Goal: Task Accomplishment & Management: Use online tool/utility

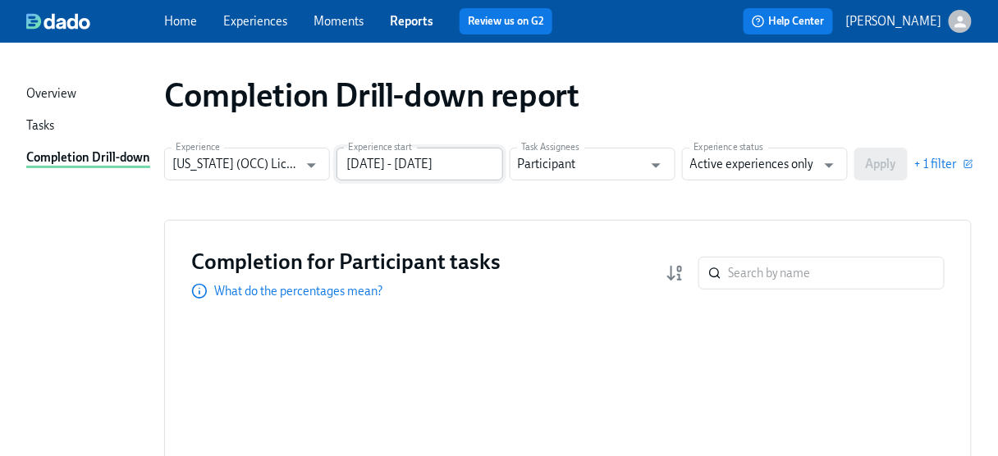
click at [481, 161] on input "[DATE] - [DATE]" at bounding box center [419, 164] width 166 height 33
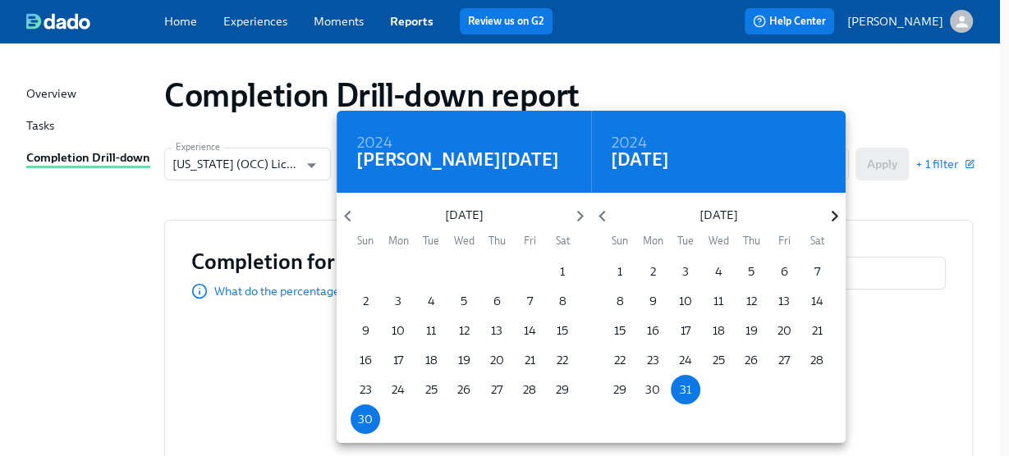
click at [826, 213] on icon "button" at bounding box center [834, 216] width 22 height 22
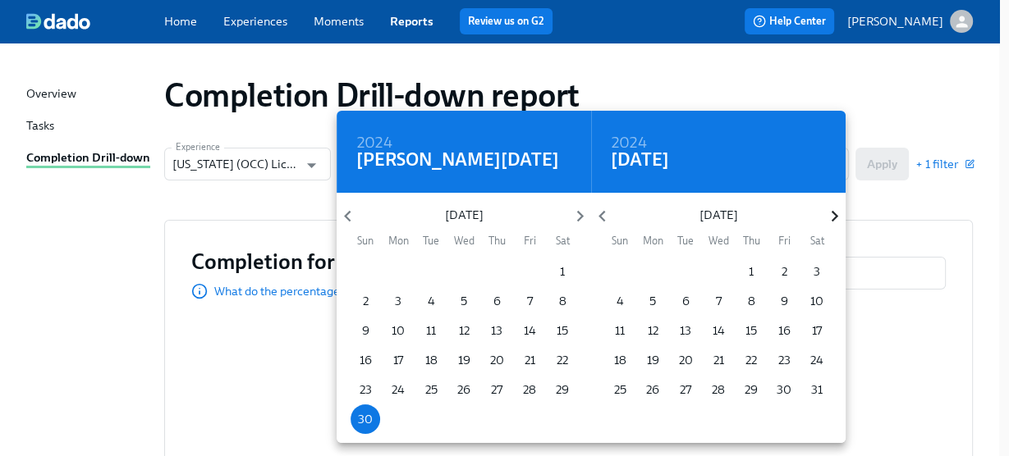
click at [826, 213] on icon "button" at bounding box center [834, 216] width 22 height 22
click at [828, 210] on icon "button" at bounding box center [834, 216] width 22 height 22
click at [683, 267] on p "2" at bounding box center [686, 271] width 6 height 16
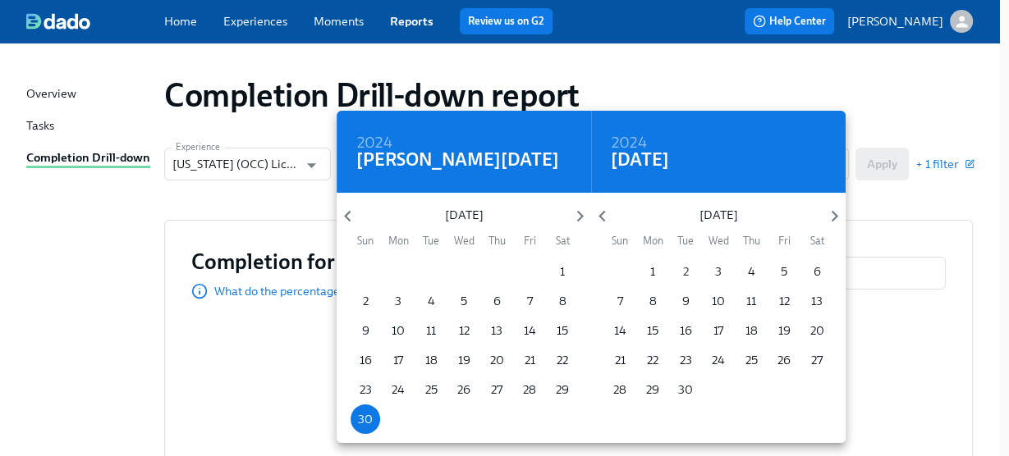
type input "[DATE] - [DATE]"
drag, startPoint x: 908, startPoint y: 178, endPoint x: 916, endPoint y: 186, distance: 11.6
click at [908, 179] on div at bounding box center [504, 228] width 1009 height 456
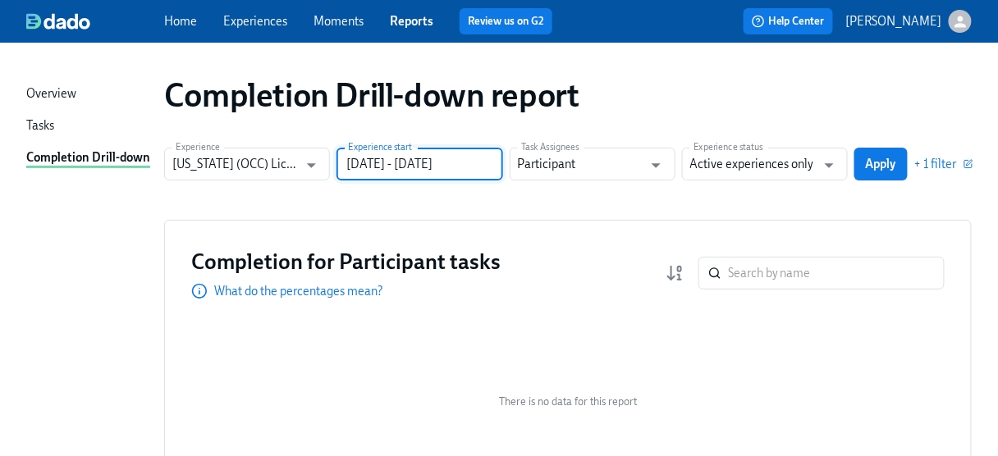
click at [413, 161] on input "[DATE] - [DATE]" at bounding box center [419, 164] width 166 height 33
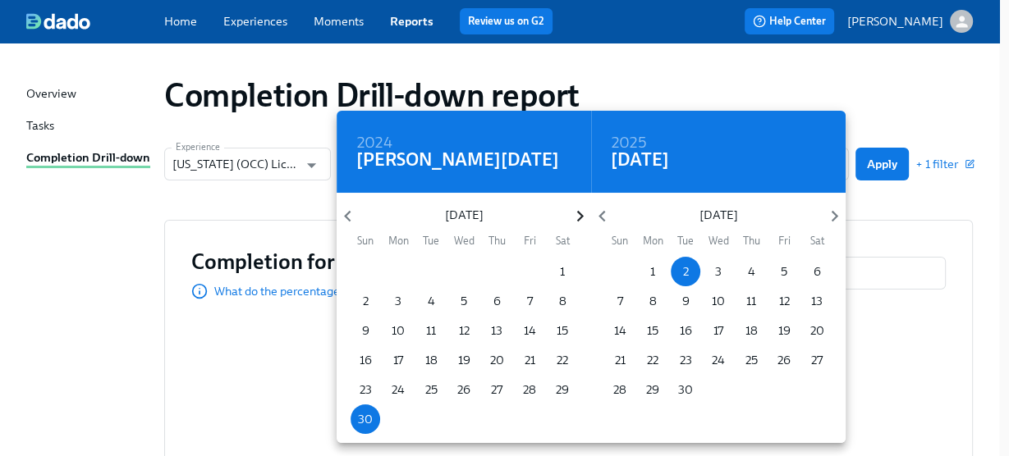
click at [580, 215] on icon "button" at bounding box center [580, 216] width 22 height 22
click at [580, 215] on icon "button" at bounding box center [579, 216] width 7 height 11
click at [350, 221] on icon "button" at bounding box center [347, 216] width 7 height 11
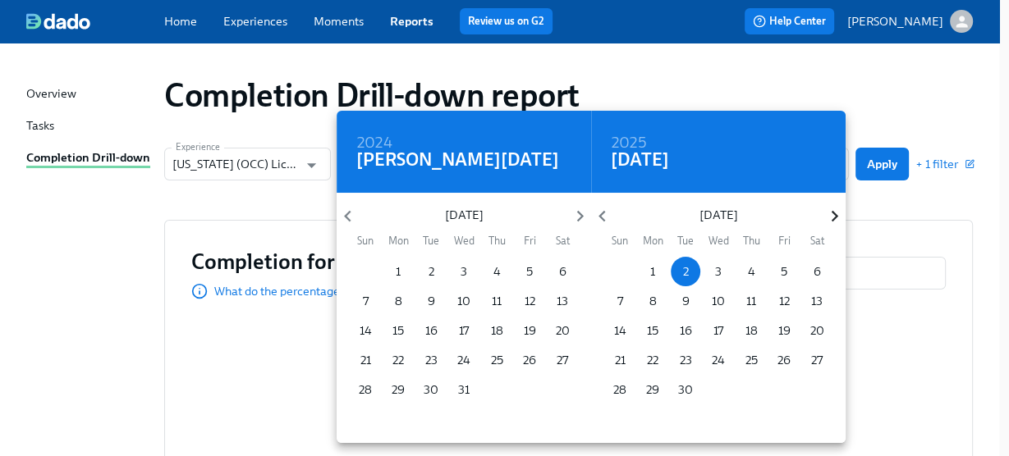
click at [823, 220] on icon "button" at bounding box center [834, 216] width 22 height 22
click at [902, 164] on div at bounding box center [504, 228] width 1009 height 456
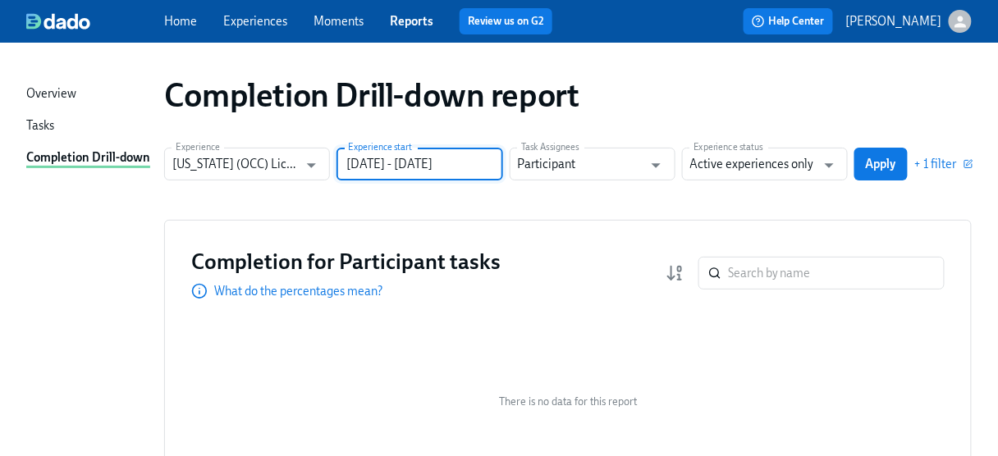
click at [885, 172] on button "Apply" at bounding box center [880, 164] width 53 height 33
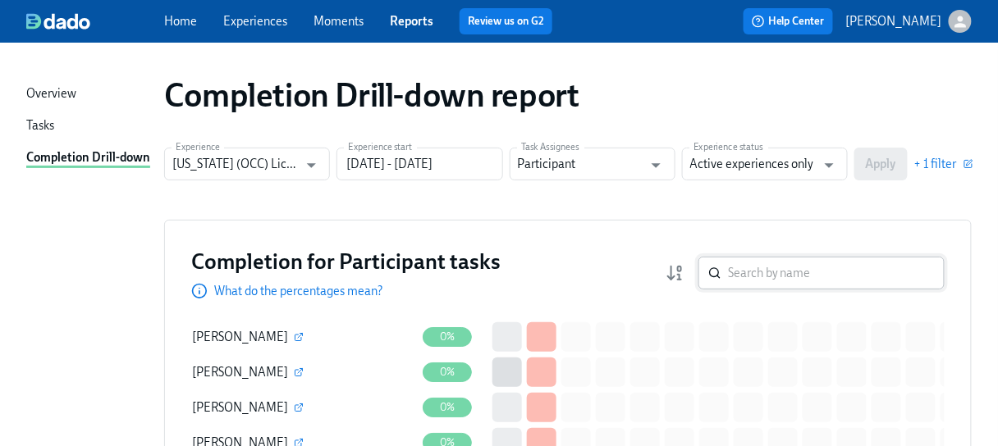
click at [777, 281] on input "search" at bounding box center [836, 273] width 217 height 33
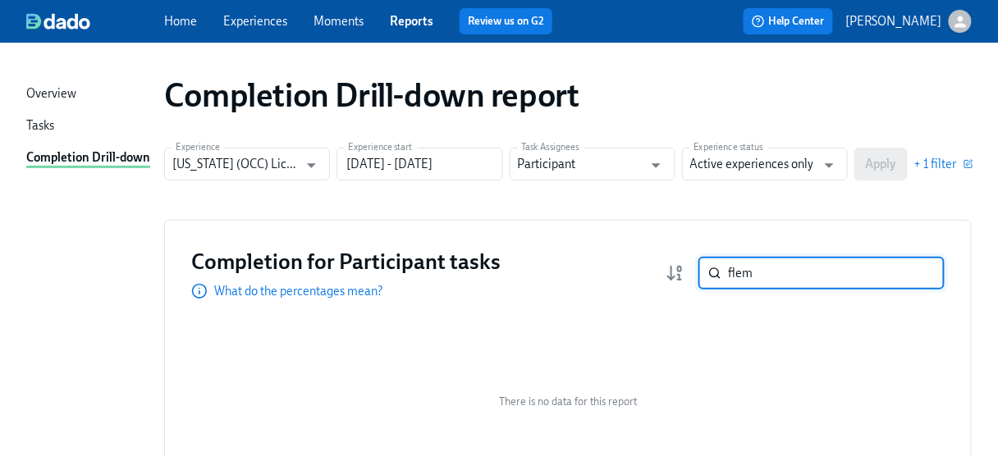
type input "flem"
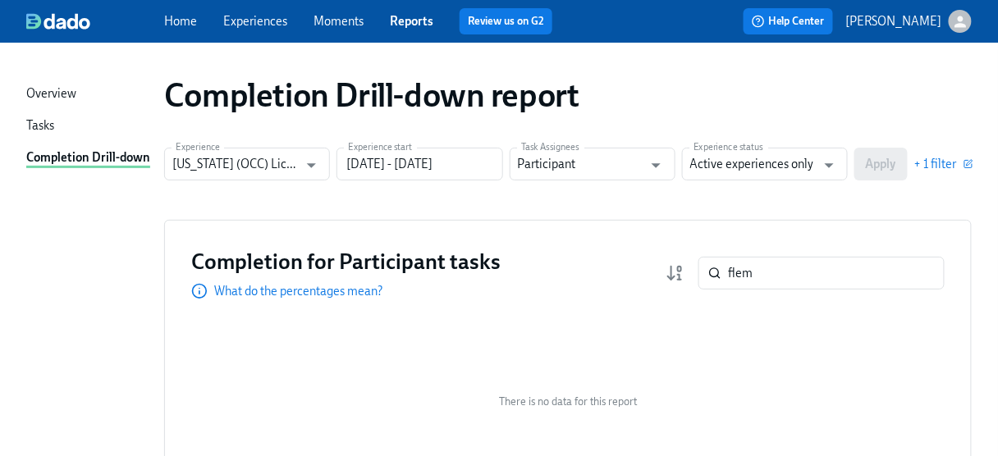
click at [836, 147] on div "Completion Drill-down report Experience [US_STATE] (OCC) Licensure for existing…" at bounding box center [498, 312] width 945 height 501
click at [833, 161] on icon "Open" at bounding box center [829, 165] width 22 height 22
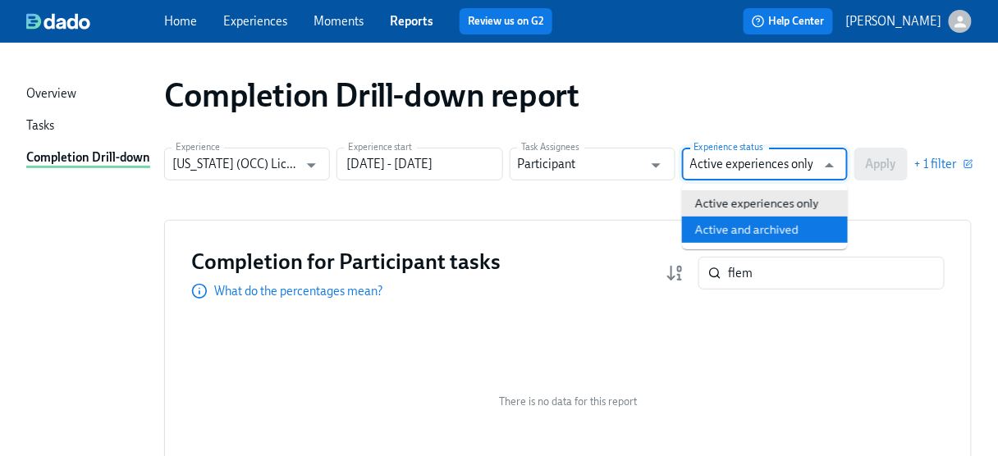
click at [738, 231] on li "Active and archived" at bounding box center [765, 230] width 166 height 26
type input "Active and archived"
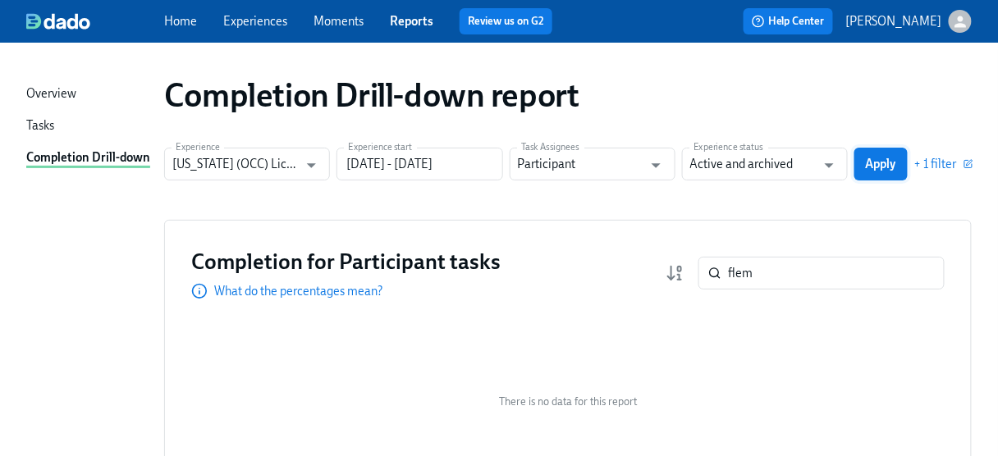
click at [876, 165] on span "Apply" at bounding box center [881, 164] width 30 height 16
